Goal: Task Accomplishment & Management: Manage account settings

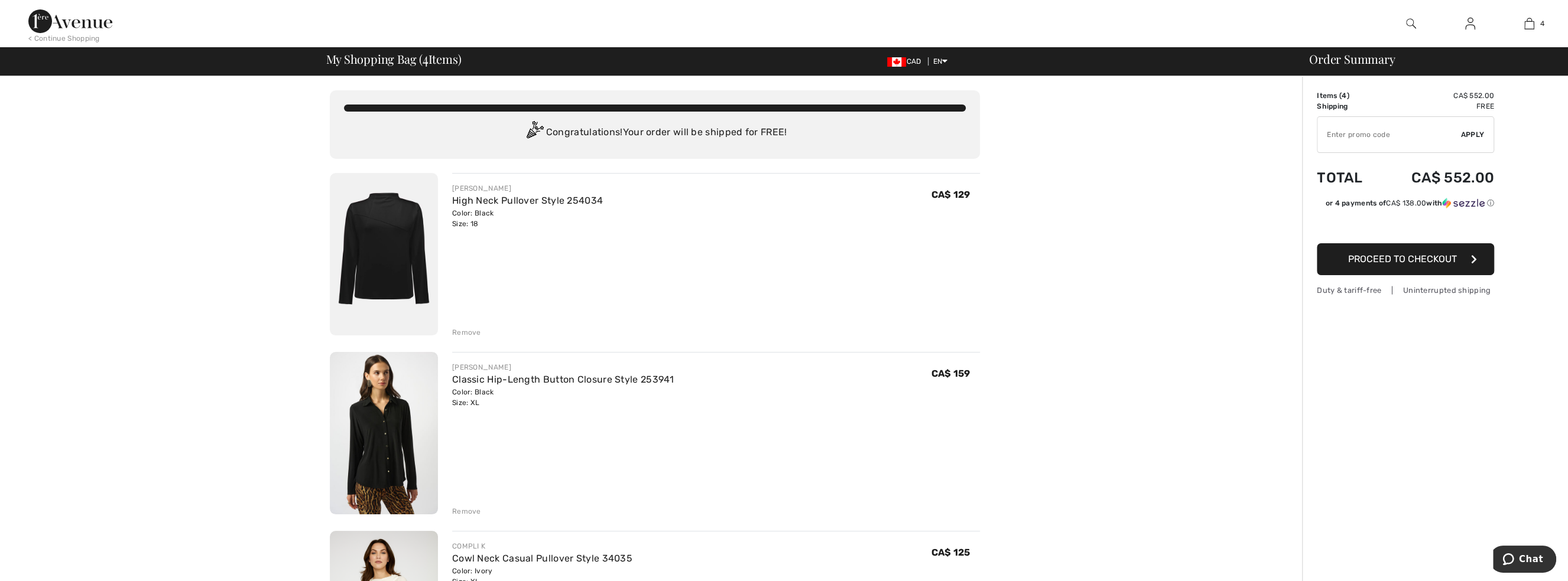
click at [1472, 29] on img at bounding box center [1470, 23] width 10 height 14
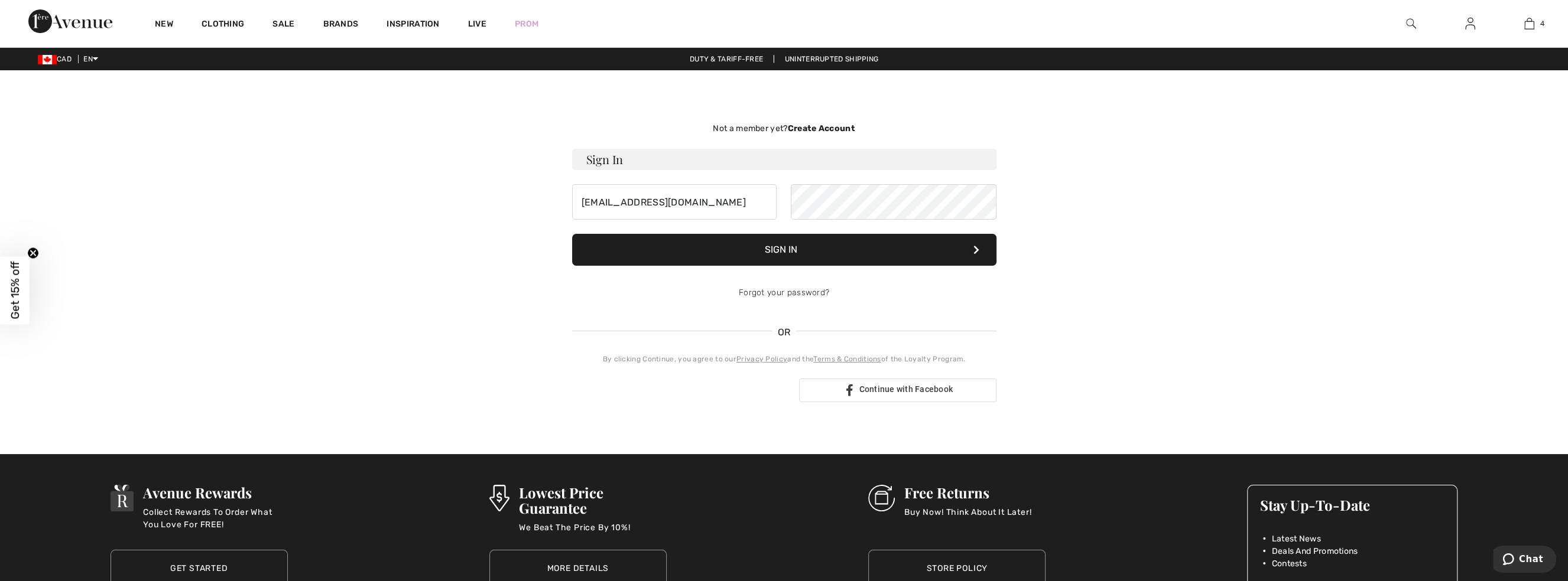
click at [802, 255] on button "Sign In" at bounding box center [784, 250] width 424 height 32
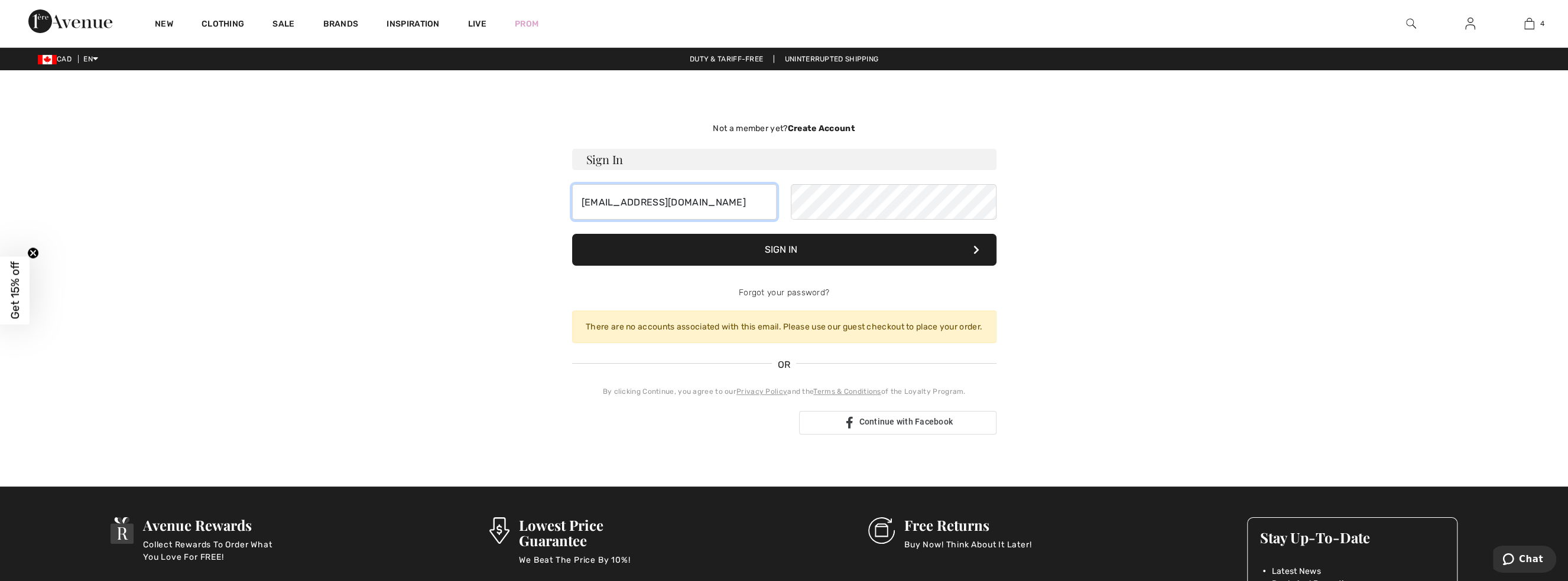
drag, startPoint x: 742, startPoint y: 200, endPoint x: 456, endPoint y: 192, distance: 286.1
click at [456, 192] on div "Not a member yet? Create Account Sign In jritchie.ctas@gmail.com Sign In Forgot…" at bounding box center [784, 278] width 813 height 360
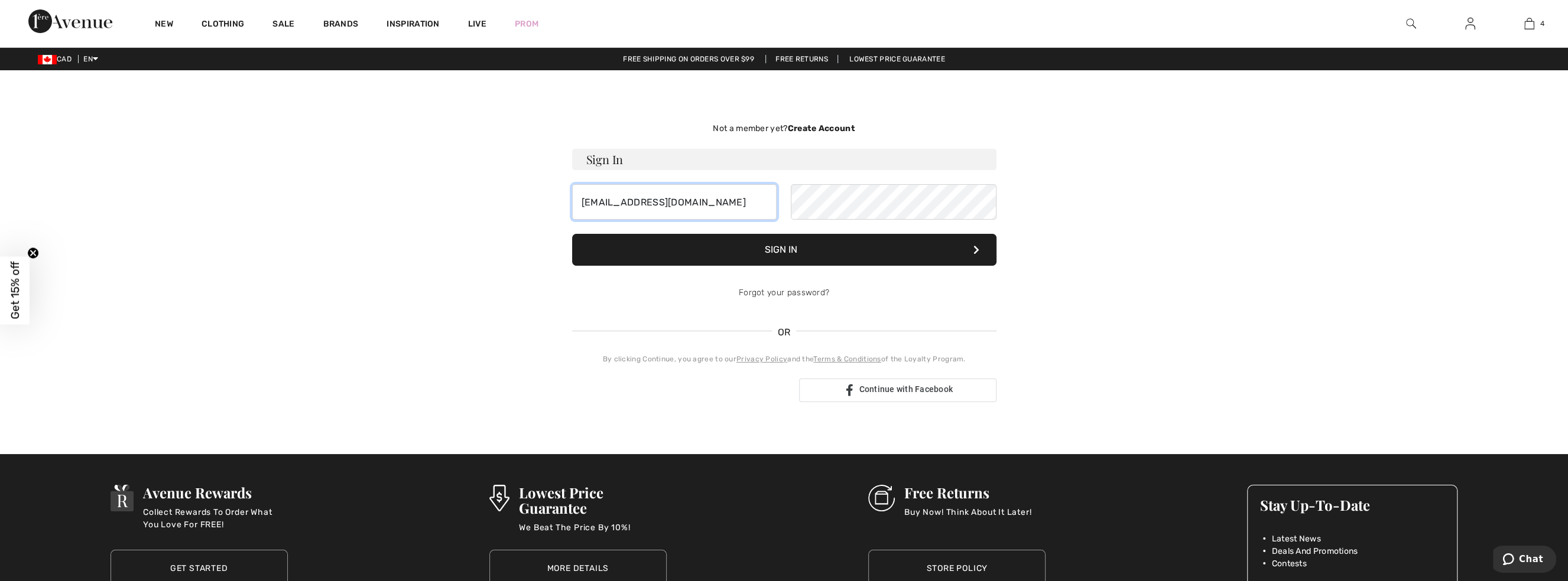
type input "JenniferRitchie@proton.me"
click at [1292, 262] on main "Not a member yet? Create Account Sign In JenniferRitchie@proton.me Sign In Forg…" at bounding box center [784, 262] width 1568 height 327
click at [824, 250] on button "Sign In" at bounding box center [784, 250] width 424 height 32
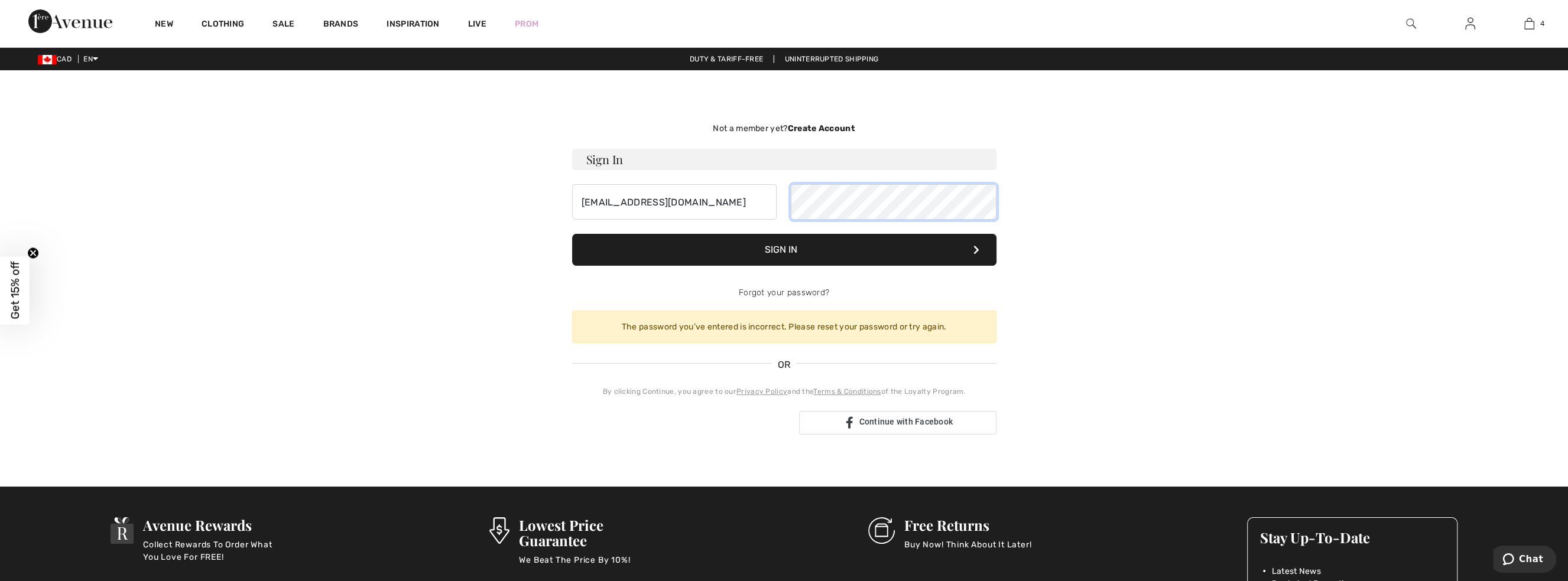
click at [775, 203] on div "JenniferRitchie@proton.me" at bounding box center [784, 202] width 424 height 35
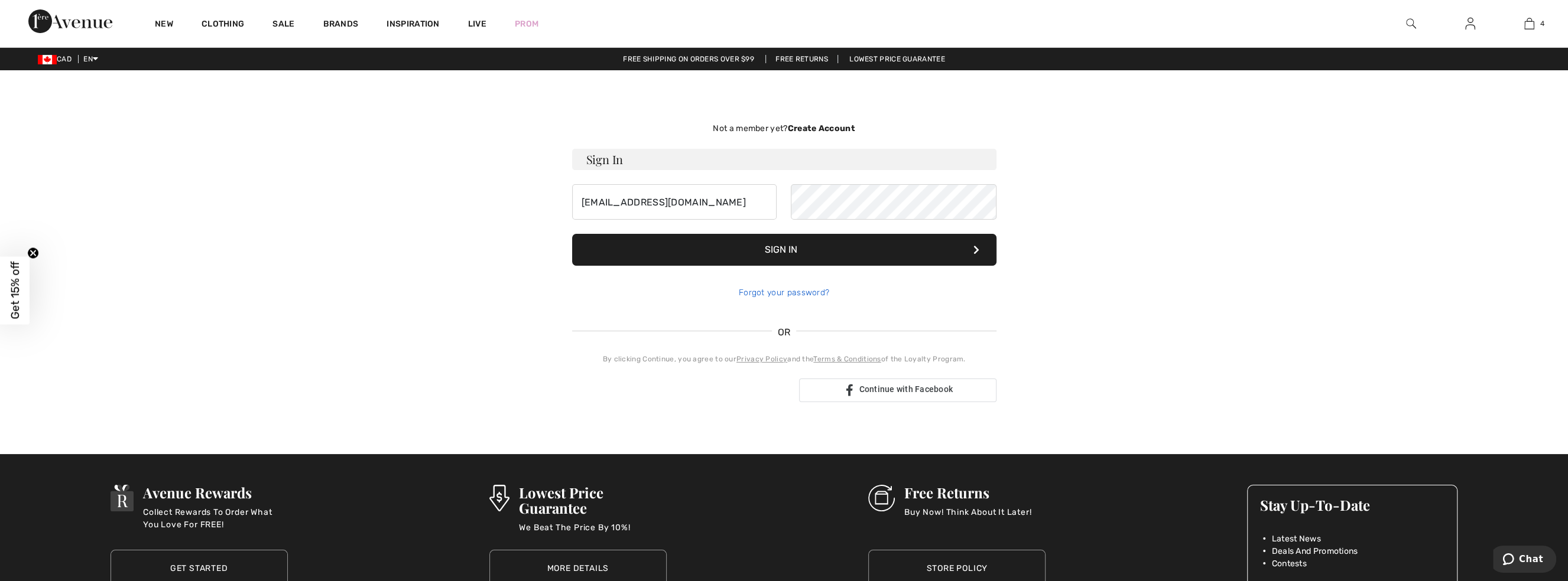
click at [784, 292] on link "Forgot your password?" at bounding box center [784, 293] width 91 height 10
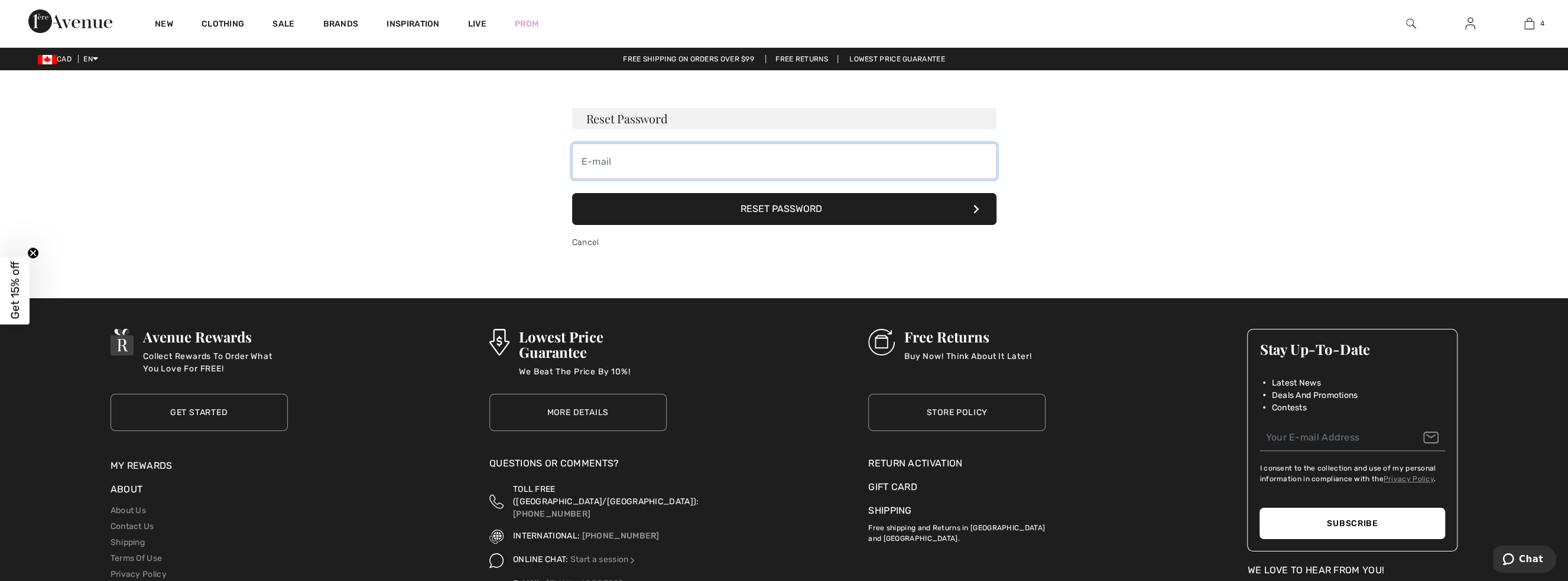
click at [649, 156] on input "email" at bounding box center [784, 161] width 424 height 35
click at [615, 161] on input "jennifer@proton.me" at bounding box center [784, 161] width 424 height 35
type input "jenniferritchie@proton.me"
click at [780, 204] on button "Reset Password" at bounding box center [784, 209] width 424 height 32
